Goal: Transaction & Acquisition: Book appointment/travel/reservation

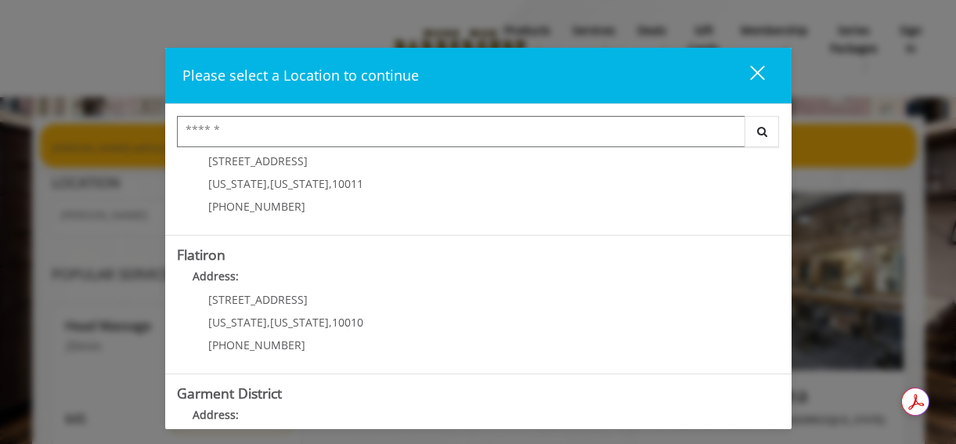
scroll to position [336, 0]
click at [257, 332] on div "[STREET_ADDRESS][US_STATE][US_STATE] (917) 475-1765" at bounding box center [274, 326] width 194 height 68
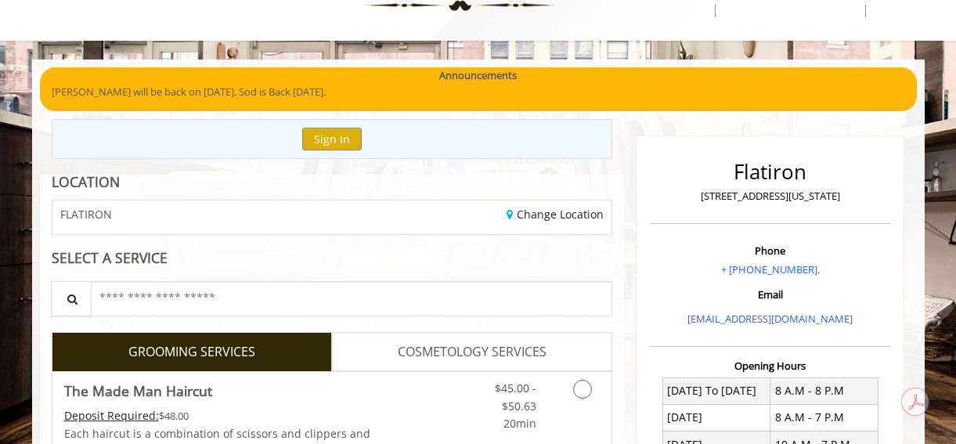
scroll to position [60, 0]
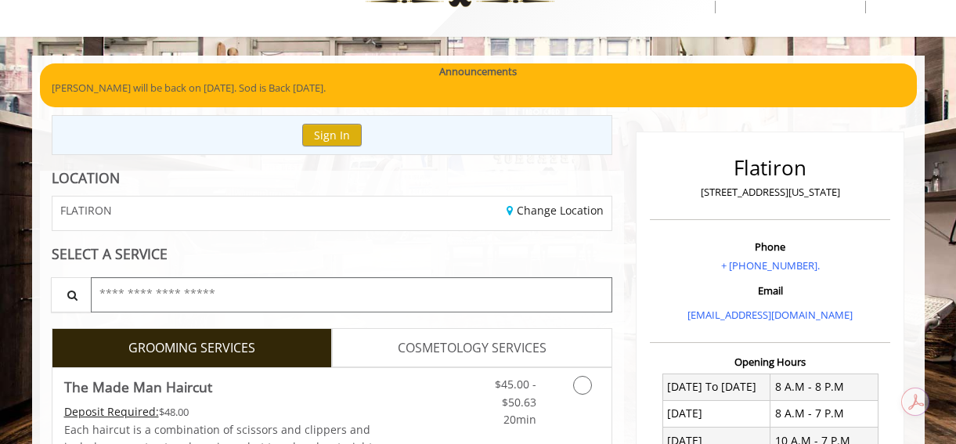
click at [233, 298] on input "text" at bounding box center [352, 294] width 522 height 35
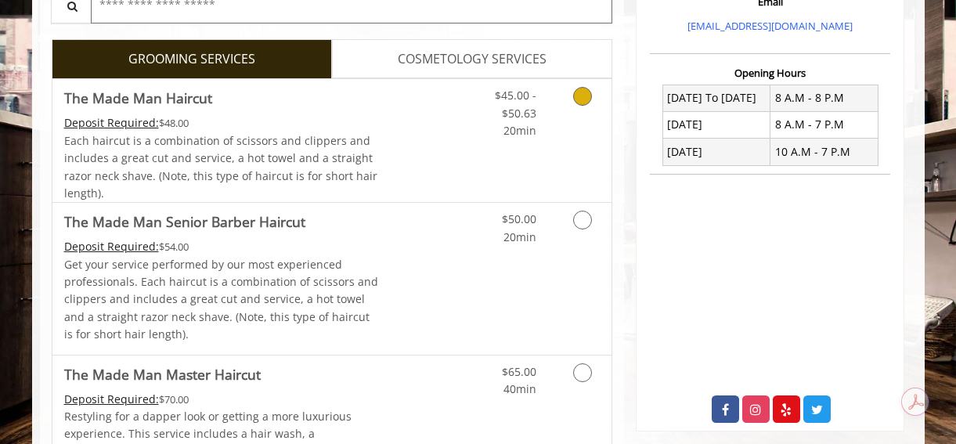
scroll to position [349, 0]
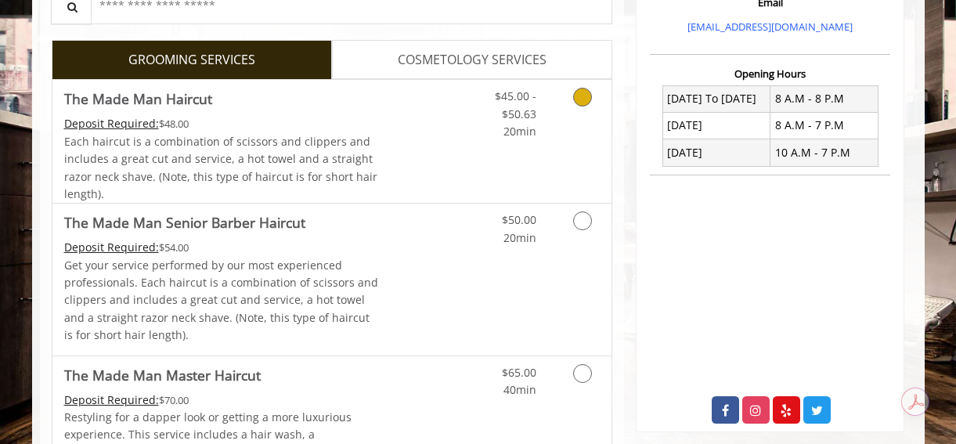
click at [582, 101] on icon "Grooming services" at bounding box center [582, 97] width 19 height 19
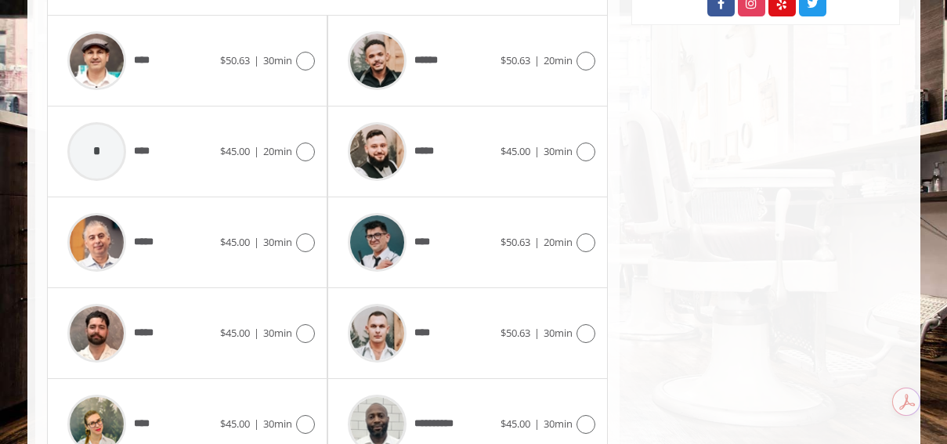
scroll to position [750, 0]
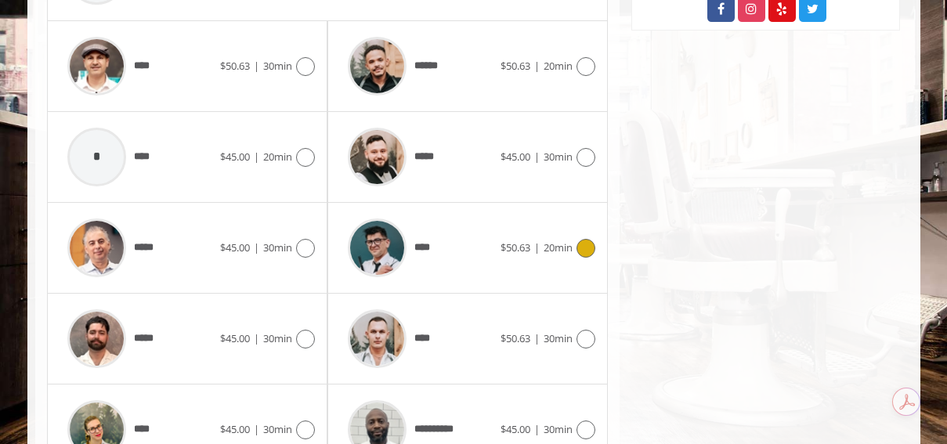
click at [585, 248] on icon at bounding box center [585, 248] width 19 height 19
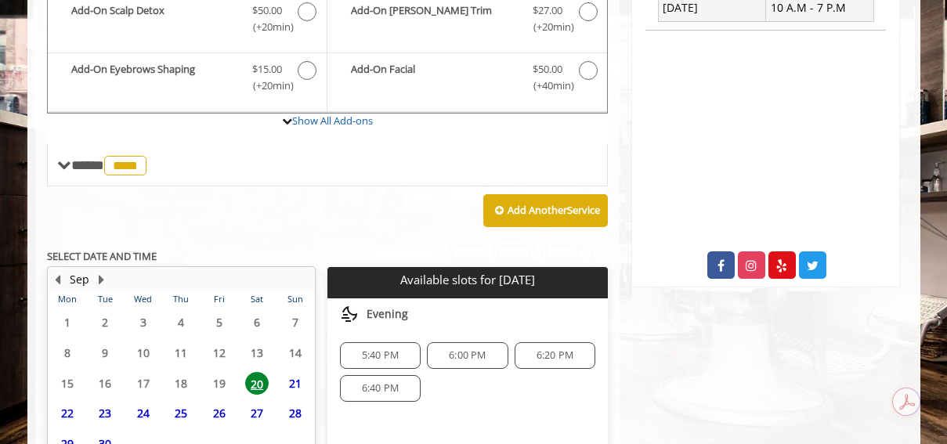
scroll to position [638, 0]
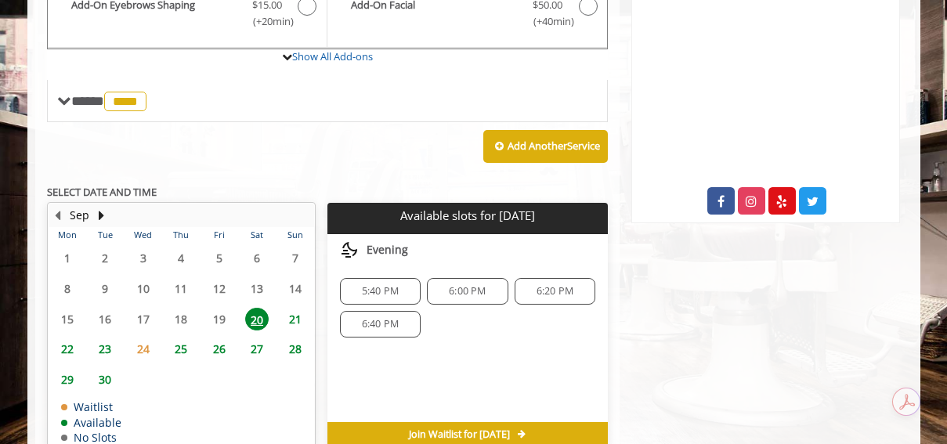
click at [294, 322] on span "21" at bounding box center [295, 319] width 23 height 23
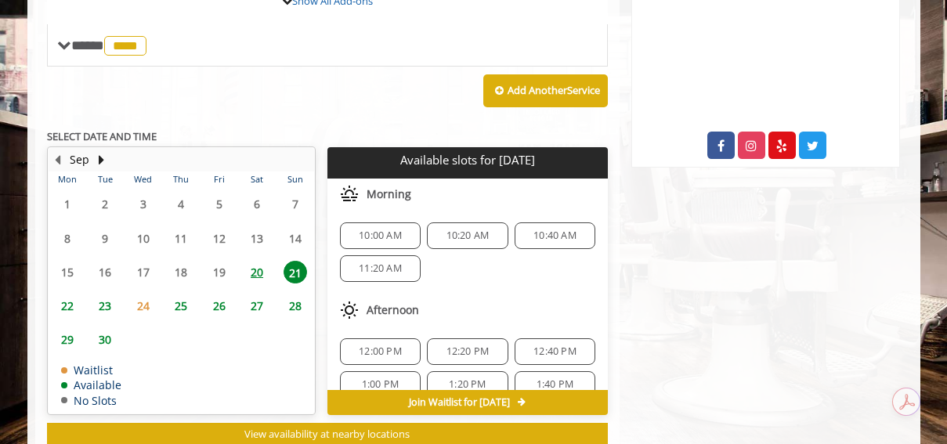
scroll to position [661, 0]
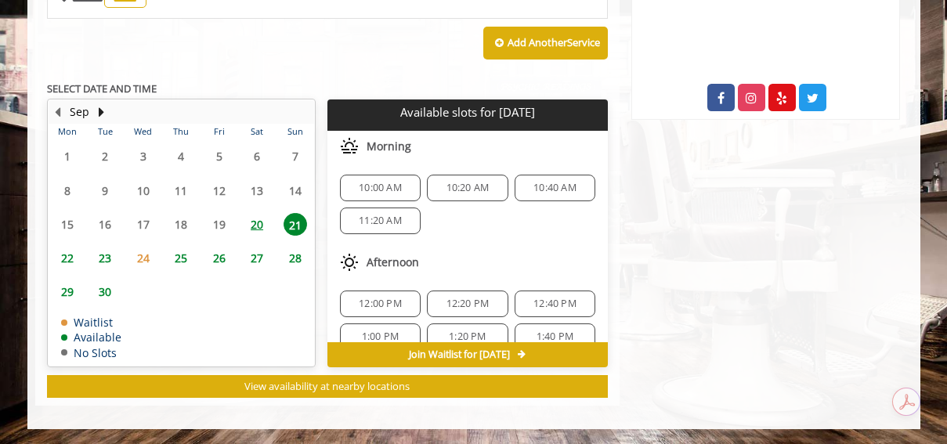
click at [380, 222] on span "11:20 AM" at bounding box center [380, 221] width 43 height 13
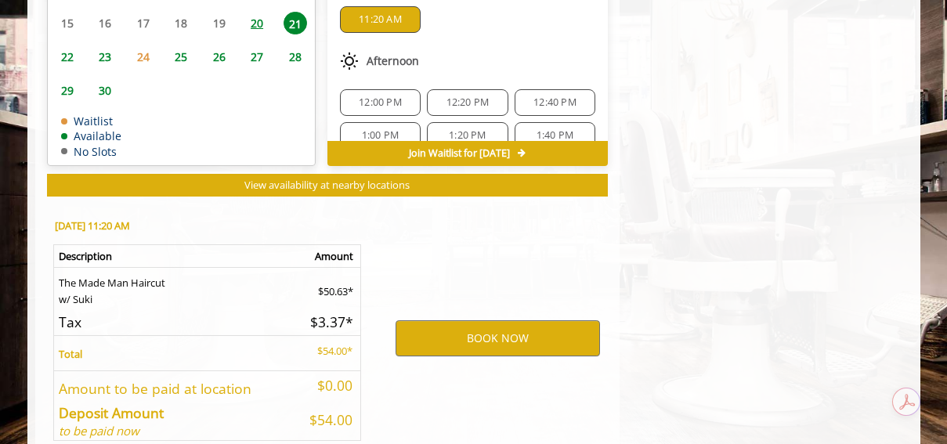
scroll to position [944, 0]
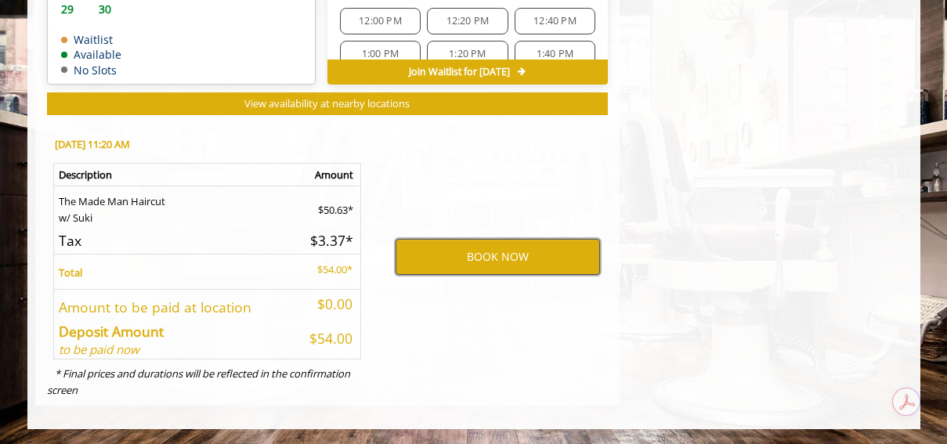
click at [482, 262] on button "BOOK NOW" at bounding box center [498, 257] width 204 height 36
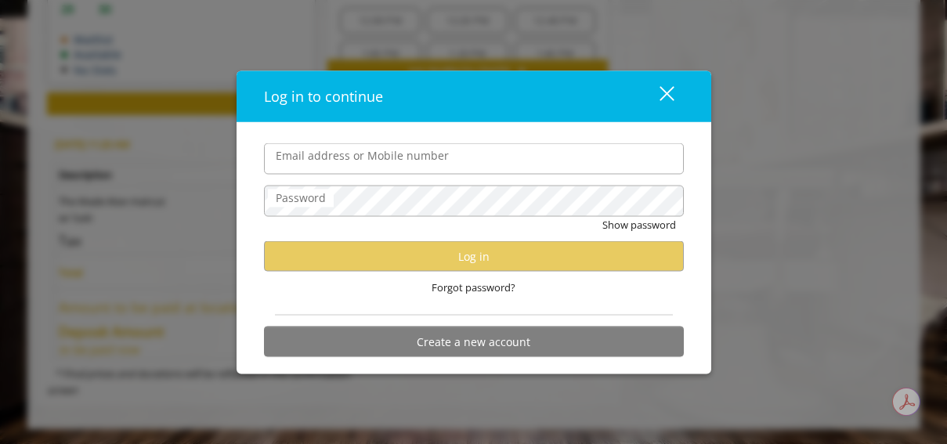
type input "**********"
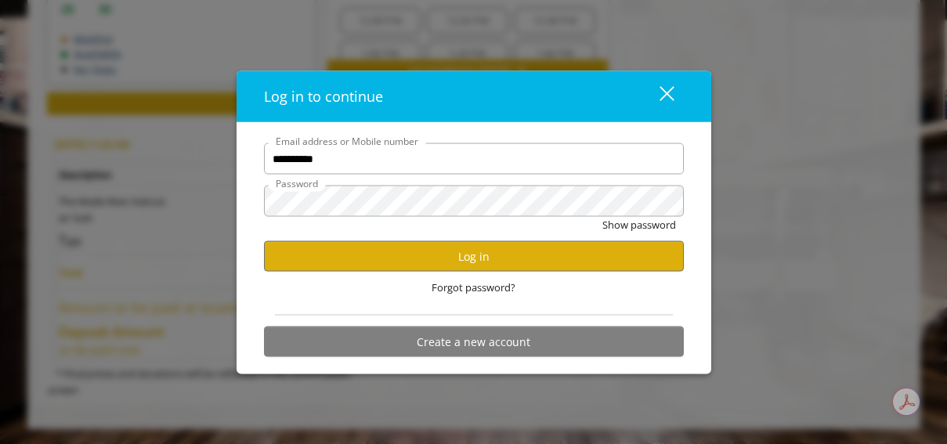
scroll to position [0, 0]
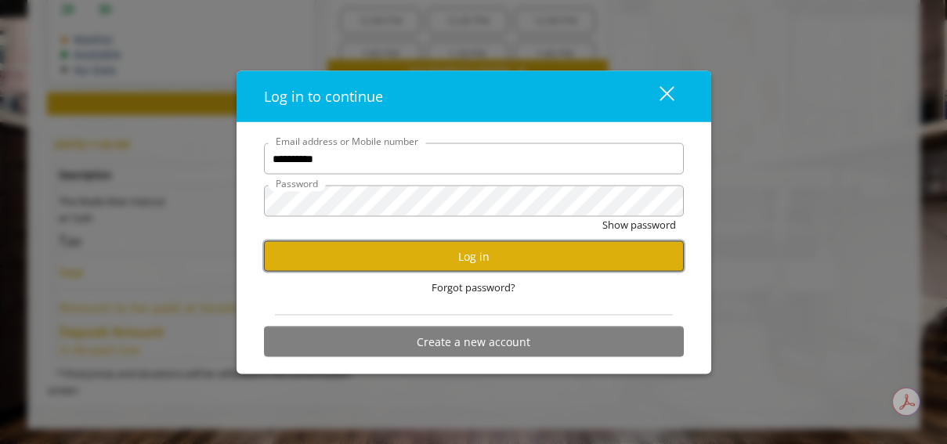
click at [470, 258] on button "Log in" at bounding box center [474, 256] width 420 height 31
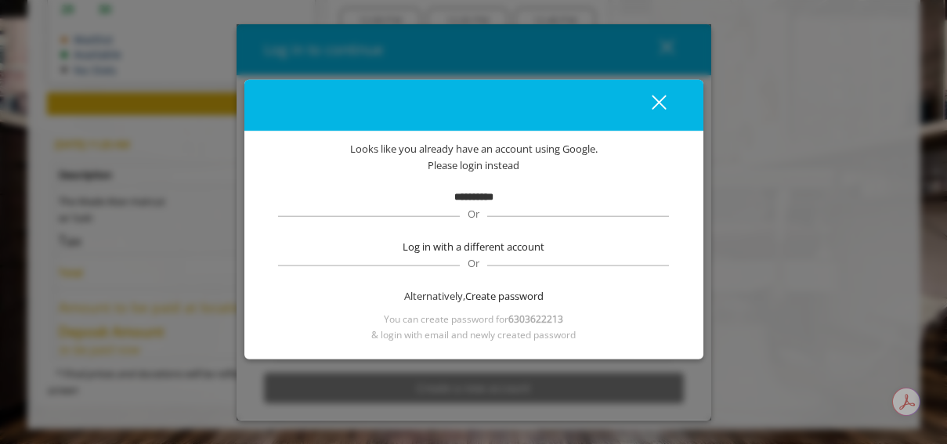
click at [656, 99] on div "close dialog" at bounding box center [658, 102] width 15 height 15
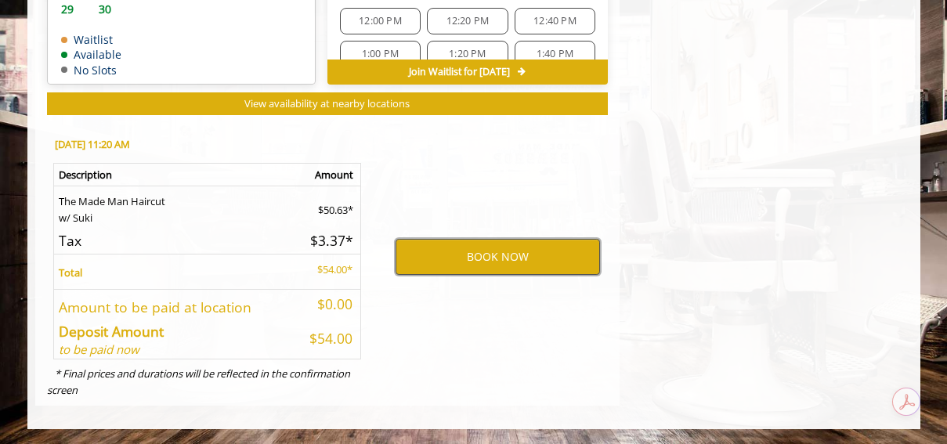
click at [463, 248] on button "BOOK NOW" at bounding box center [498, 257] width 204 height 36
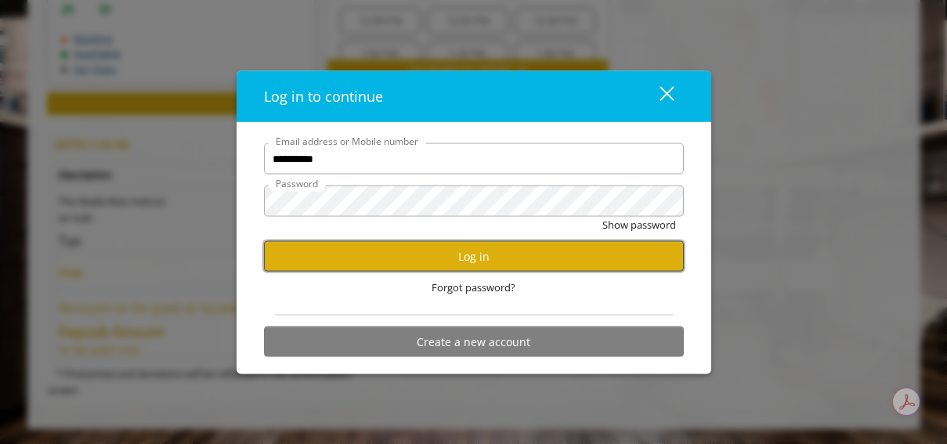
click at [475, 258] on button "Log in" at bounding box center [474, 256] width 420 height 31
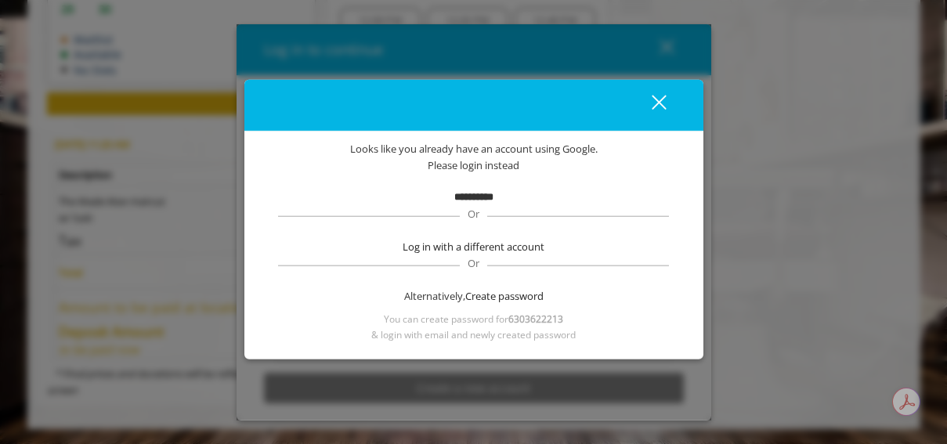
click at [657, 99] on div "close" at bounding box center [649, 104] width 31 height 23
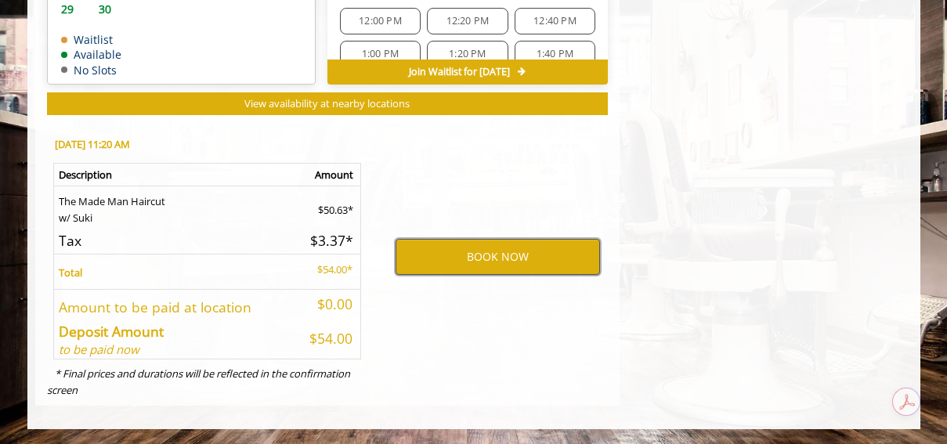
click at [443, 249] on button "BOOK NOW" at bounding box center [498, 257] width 204 height 36
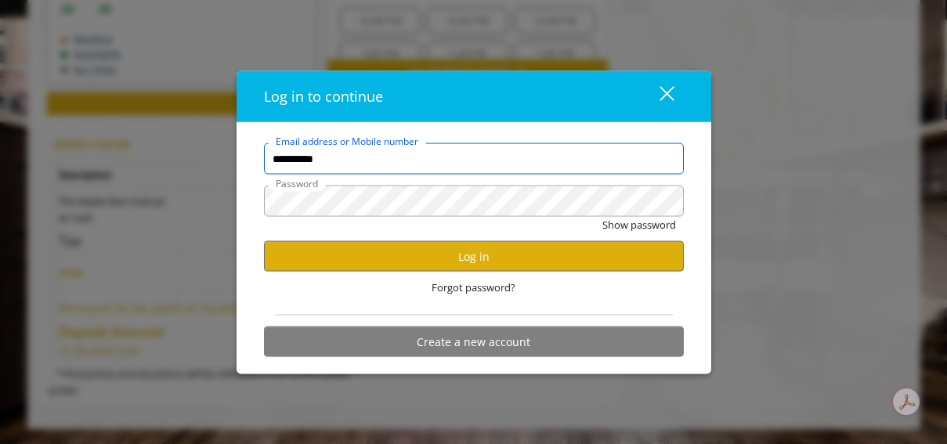
click at [394, 161] on input "**********" at bounding box center [474, 158] width 420 height 31
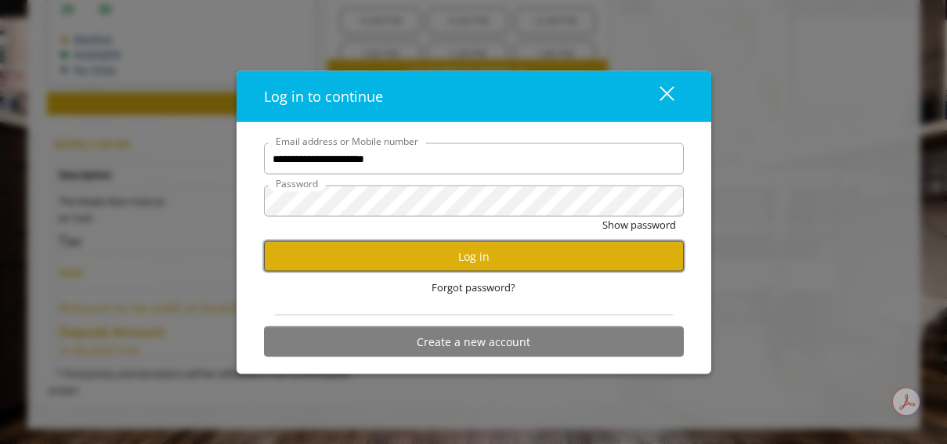
click at [401, 256] on button "Log in" at bounding box center [474, 256] width 420 height 31
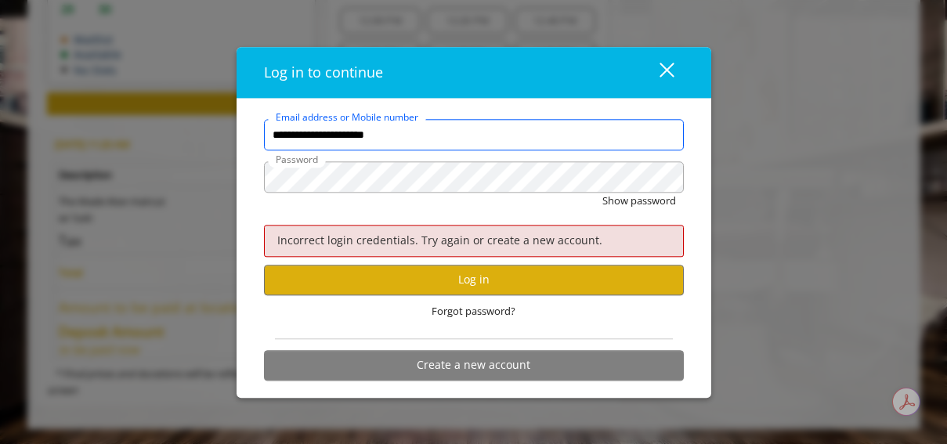
click at [428, 138] on input "**********" at bounding box center [474, 135] width 420 height 31
type input "**********"
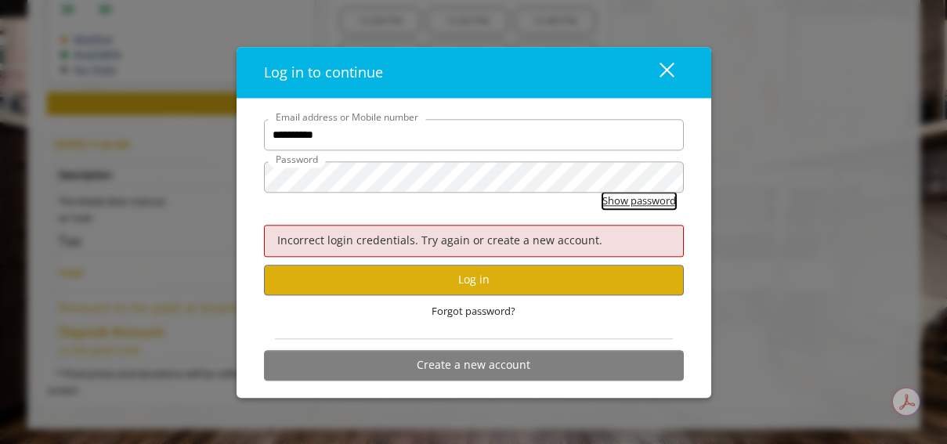
click at [605, 204] on button "Show password" at bounding box center [639, 201] width 74 height 16
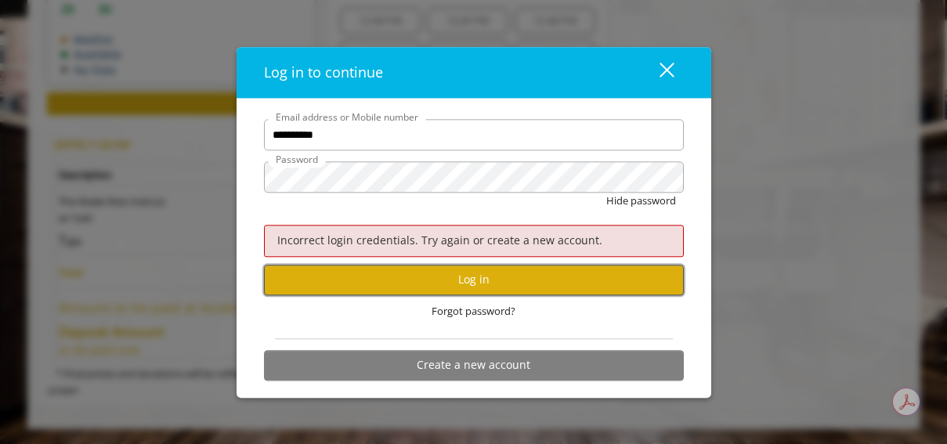
click at [441, 284] on button "Log in" at bounding box center [474, 280] width 420 height 31
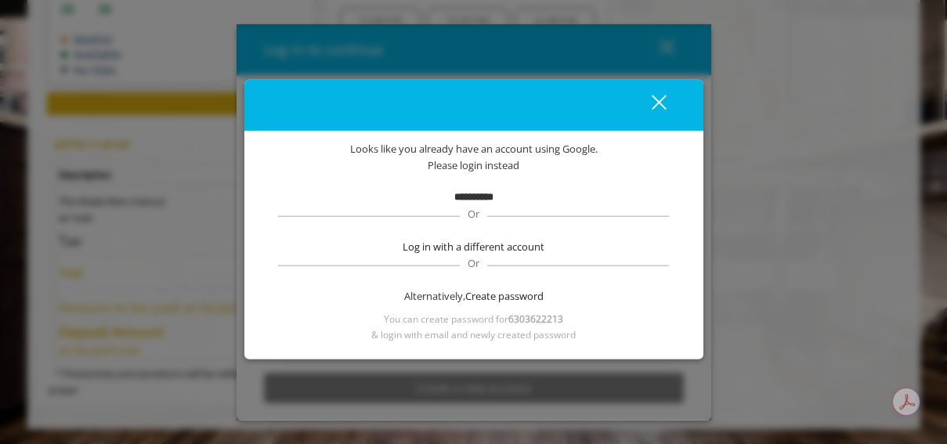
click at [475, 206] on span "Or" at bounding box center [473, 213] width 27 height 14
click at [652, 101] on div "close" at bounding box center [649, 104] width 31 height 23
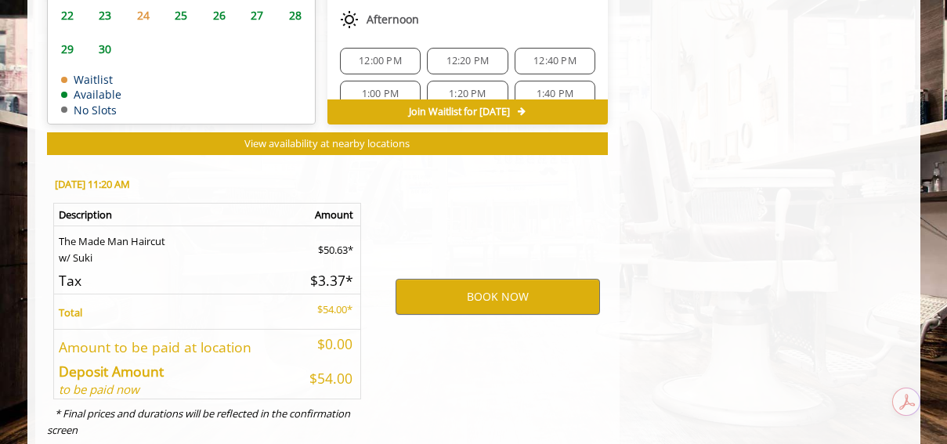
scroll to position [898, 0]
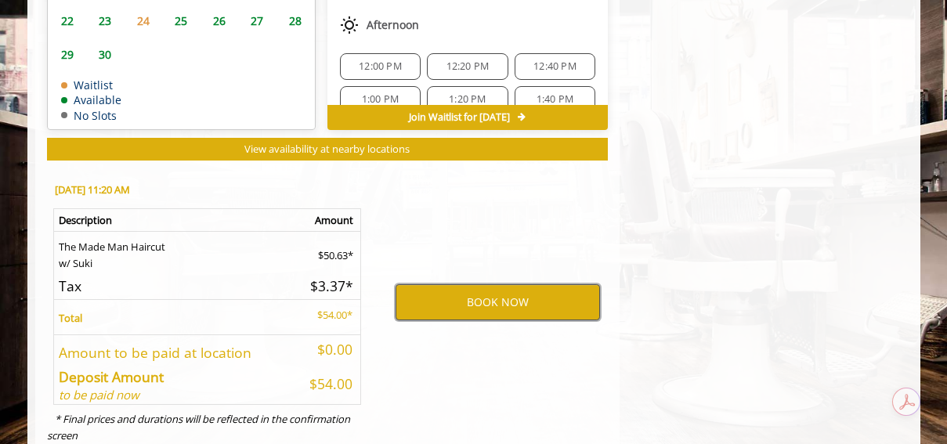
click at [493, 291] on button "BOOK NOW" at bounding box center [498, 302] width 204 height 36
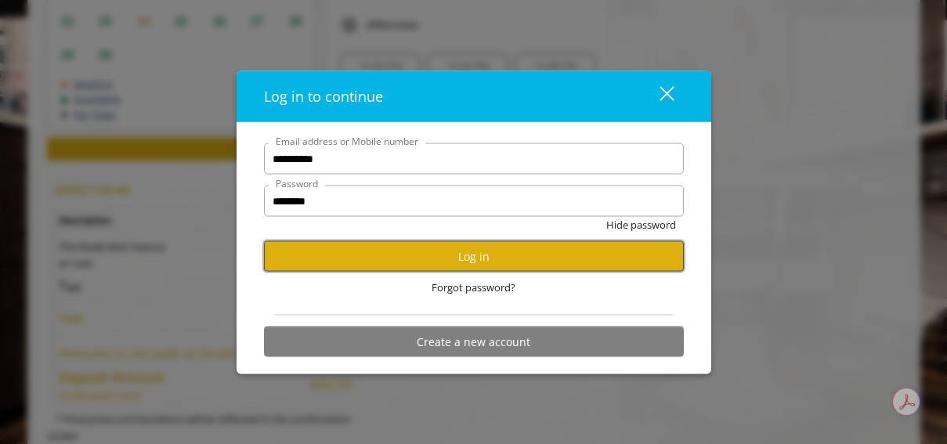
click at [490, 256] on button "Log in" at bounding box center [474, 256] width 420 height 31
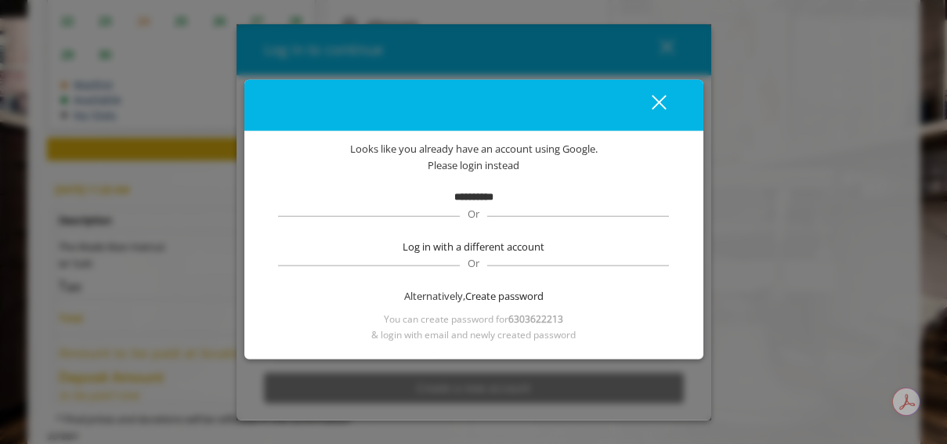
click at [656, 92] on button "close" at bounding box center [649, 105] width 53 height 32
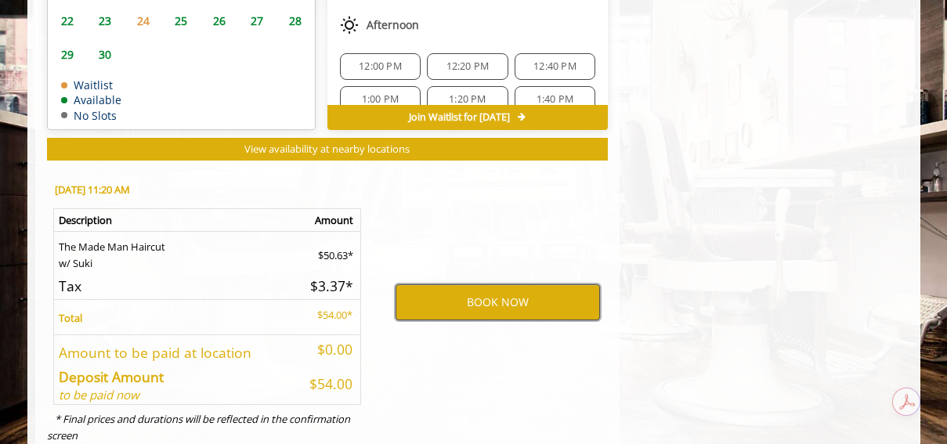
click at [461, 306] on button "BOOK NOW" at bounding box center [498, 302] width 204 height 36
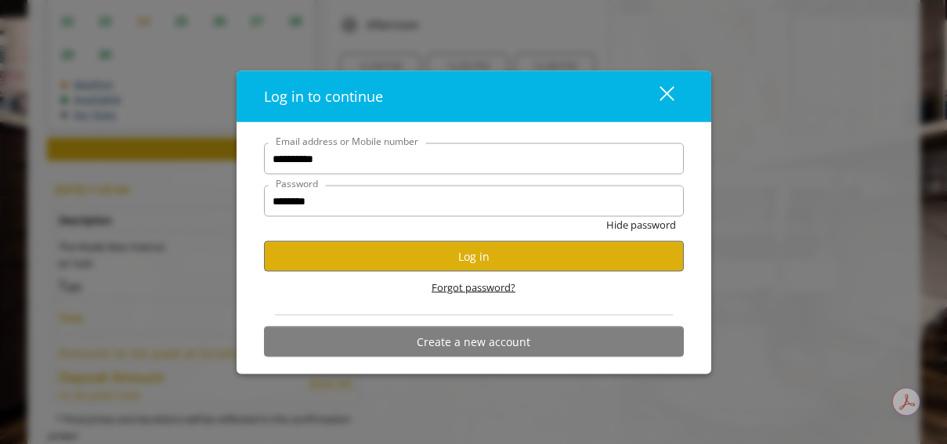
click at [463, 290] on span "Forgot password?" at bounding box center [474, 288] width 84 height 16
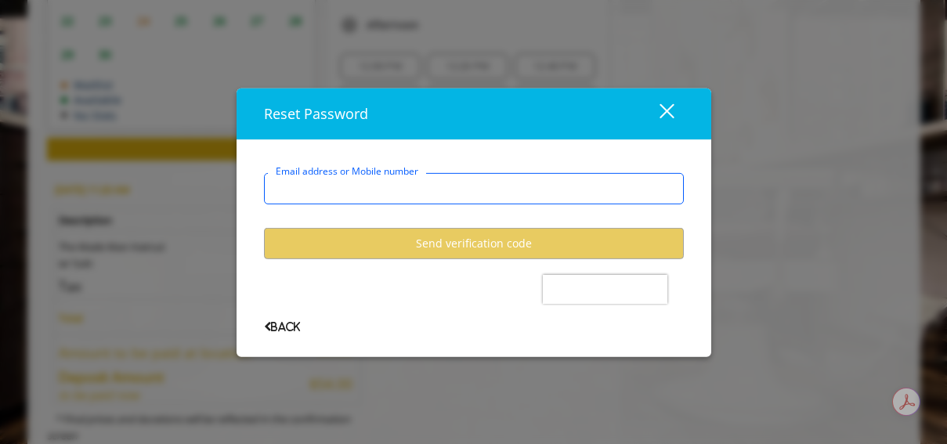
click at [435, 197] on input "Email address or Mobile number" at bounding box center [474, 188] width 420 height 31
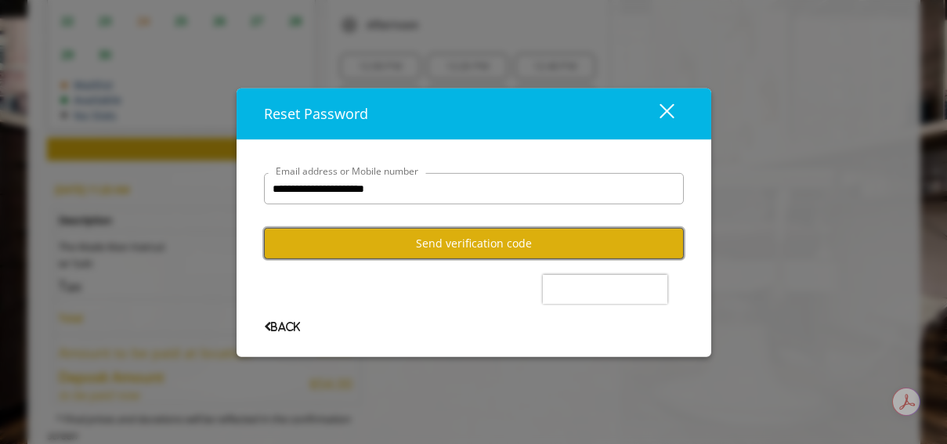
click at [446, 248] on button "Send verification code" at bounding box center [474, 243] width 420 height 31
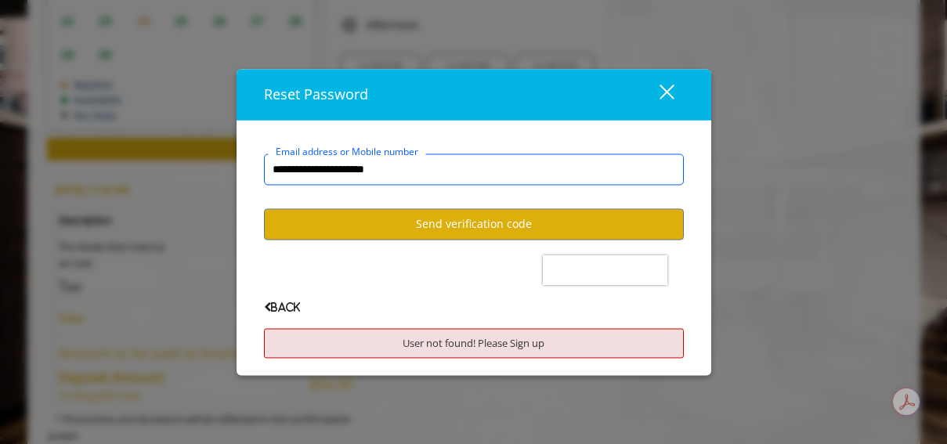
click at [425, 172] on input "**********" at bounding box center [474, 169] width 420 height 31
type input "**********"
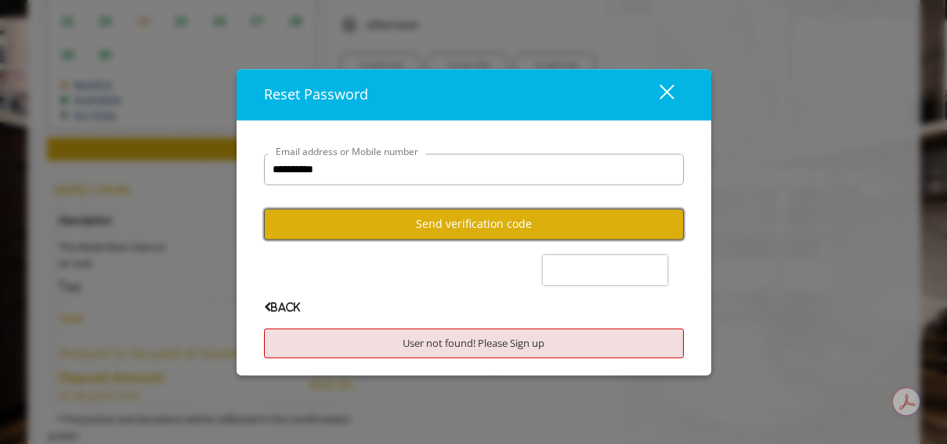
click at [444, 232] on button "Send verification code" at bounding box center [474, 224] width 420 height 31
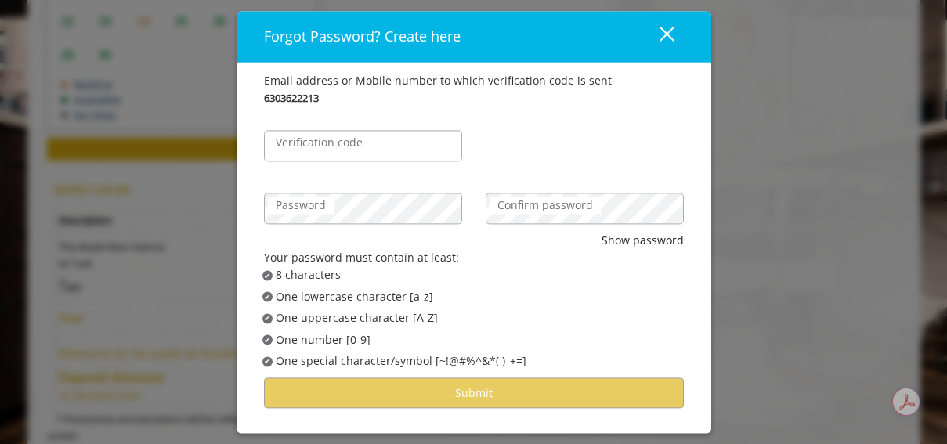
click at [331, 142] on label "Verification code" at bounding box center [319, 142] width 103 height 17
click at [331, 142] on input "Verification code" at bounding box center [363, 145] width 198 height 31
type input "******"
click at [331, 210] on label "Password" at bounding box center [301, 205] width 66 height 17
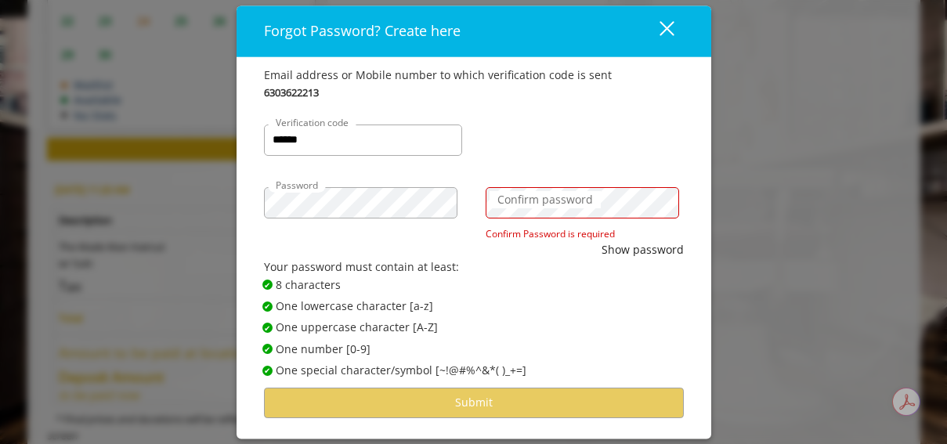
click at [551, 207] on label "Confirm password" at bounding box center [545, 199] width 111 height 17
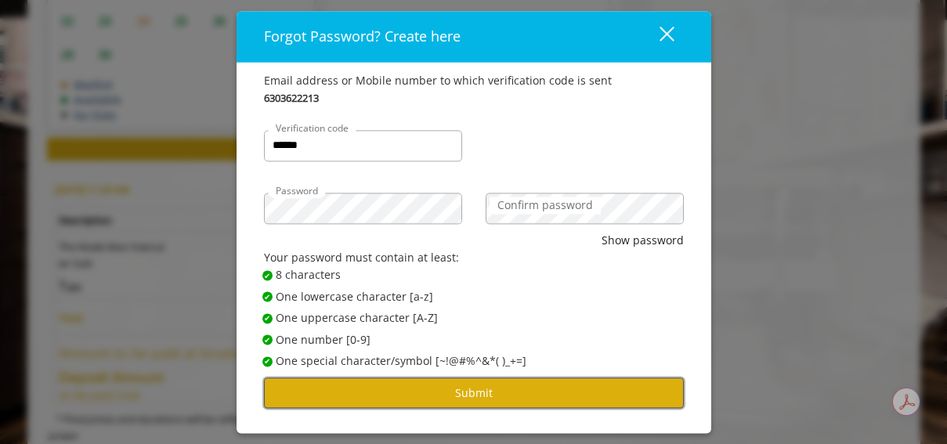
click at [492, 395] on button "Submit" at bounding box center [474, 393] width 420 height 31
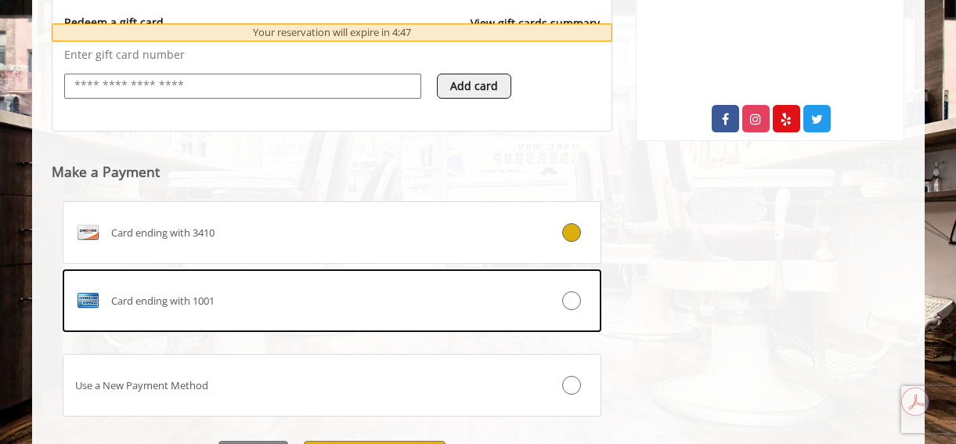
scroll to position [691, 0]
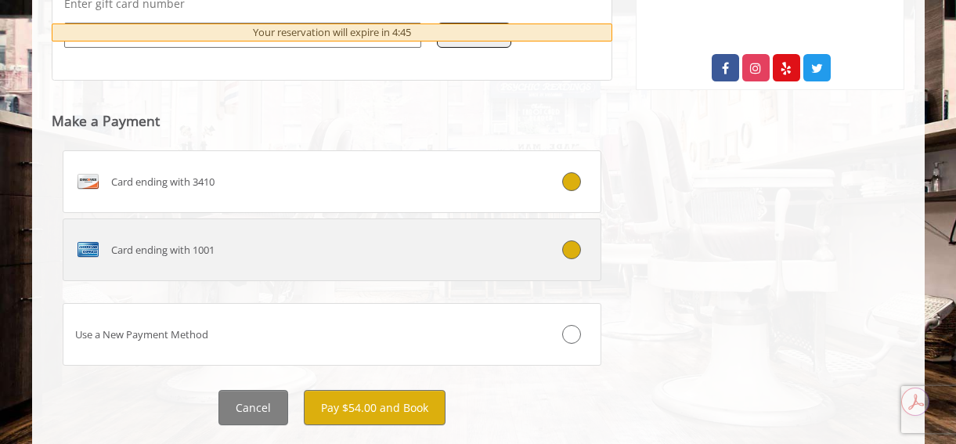
click at [156, 251] on span "Card ending with 1001" at bounding box center [162, 250] width 103 height 16
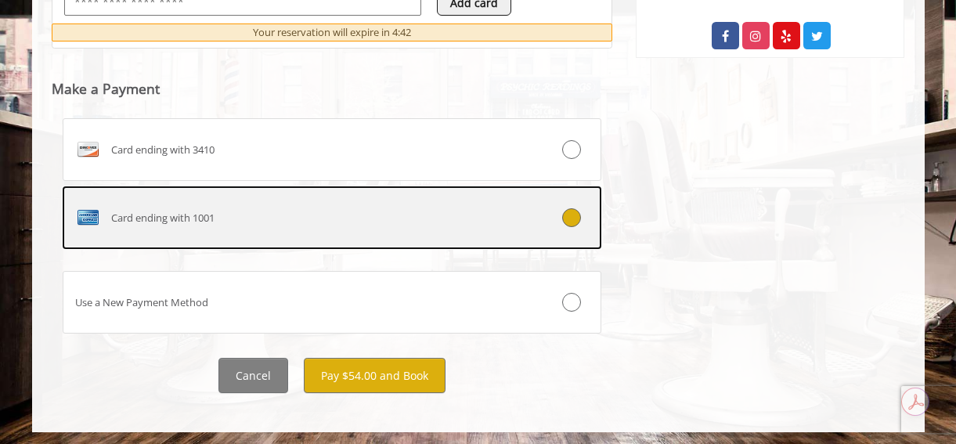
scroll to position [725, 0]
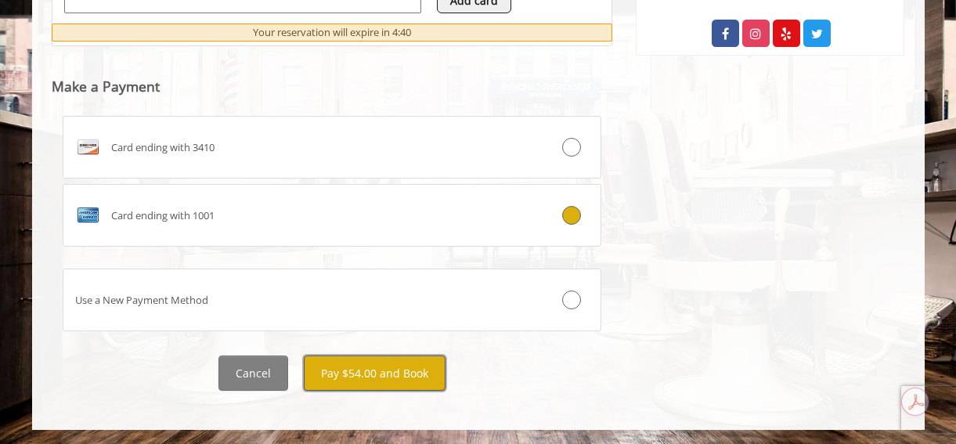
click at [370, 381] on button "Pay $54.00 and Book" at bounding box center [375, 373] width 142 height 35
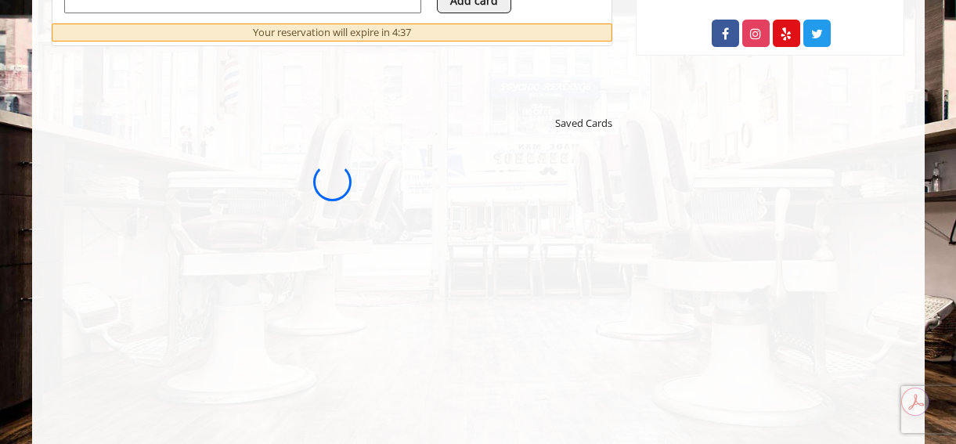
scroll to position [0, 0]
